Goal: Task Accomplishment & Management: Manage account settings

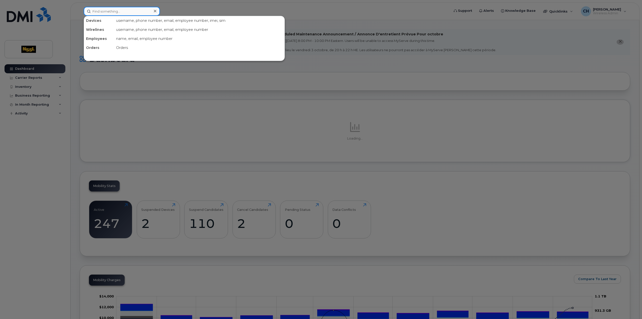
drag, startPoint x: 116, startPoint y: 8, endPoint x: 112, endPoint y: 10, distance: 4.1
click at [116, 9] on input at bounding box center [122, 11] width 76 height 9
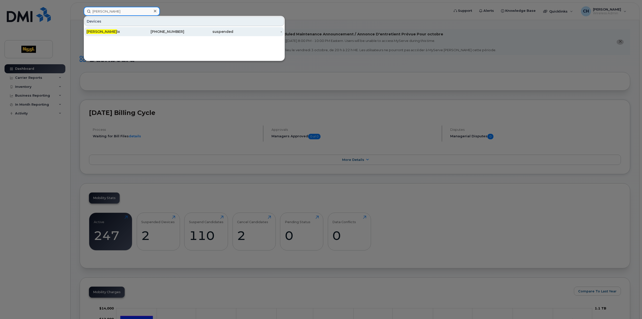
type input "john fel"
click at [124, 33] on div "John Fel ix" at bounding box center [110, 31] width 49 height 5
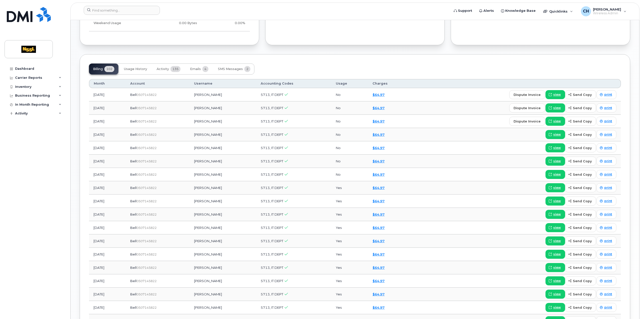
scroll to position [327, 0]
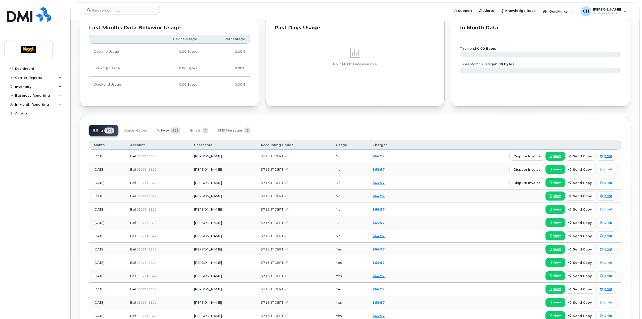
click at [170, 130] on button "Activity 135" at bounding box center [169, 130] width 32 height 11
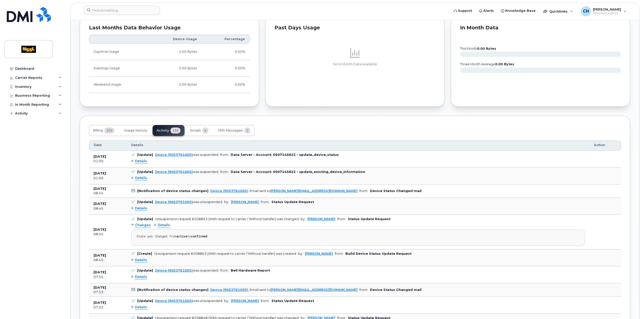
click at [132, 159] on div "Details" at bounding box center [139, 161] width 16 height 5
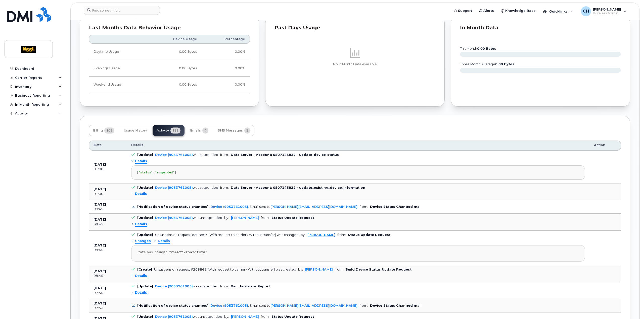
click at [131, 200] on td "[Update] Device (9053761005) was suspended from: Data Server - Account: 0507145…" at bounding box center [358, 192] width 463 height 17
click at [132, 197] on div "Details" at bounding box center [139, 194] width 16 height 5
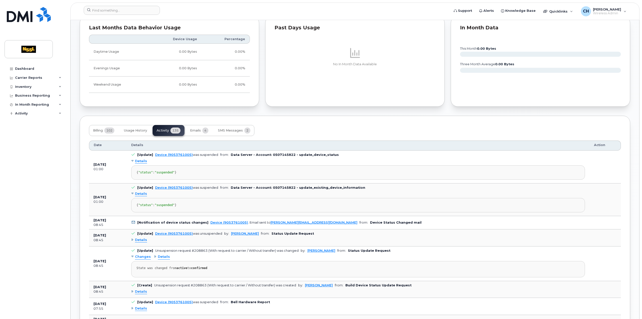
click at [132, 243] on div "Details" at bounding box center [139, 240] width 16 height 5
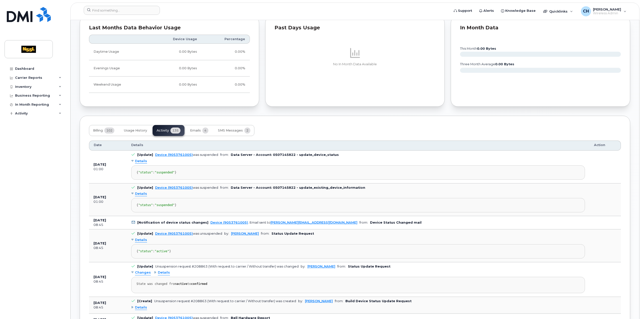
scroll to position [0, 0]
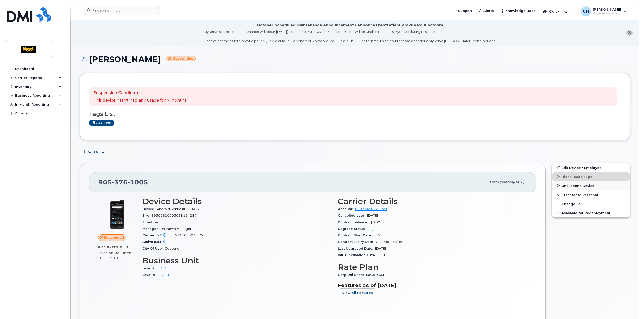
click at [583, 186] on span "Unsuspend Device" at bounding box center [577, 186] width 33 height 4
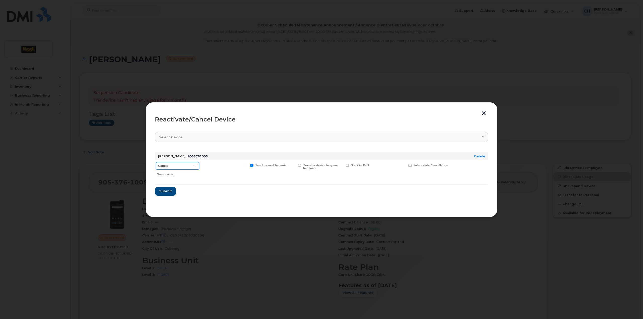
click at [194, 164] on select "Cancel Suspend - Extend Suspension Reactivate" at bounding box center [177, 166] width 43 height 8
select select "[object Object]"
click at [156, 162] on select "Cancel Suspend - Extend Suspension Reactivate" at bounding box center [177, 166] width 43 height 8
click at [485, 113] on button "button" at bounding box center [484, 113] width 8 height 5
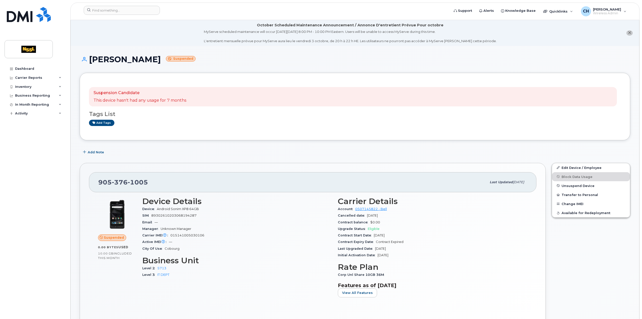
click at [215, 154] on div "Add Note" at bounding box center [355, 152] width 550 height 9
drag, startPoint x: 147, startPoint y: 181, endPoint x: 94, endPoint y: 182, distance: 52.3
click at [94, 182] on div "[PHONE_NUMBER] Last updated [DATE]" at bounding box center [312, 182] width 447 height 20
copy span "[PHONE_NUMBER]"
